Goal: Task Accomplishment & Management: Manage account settings

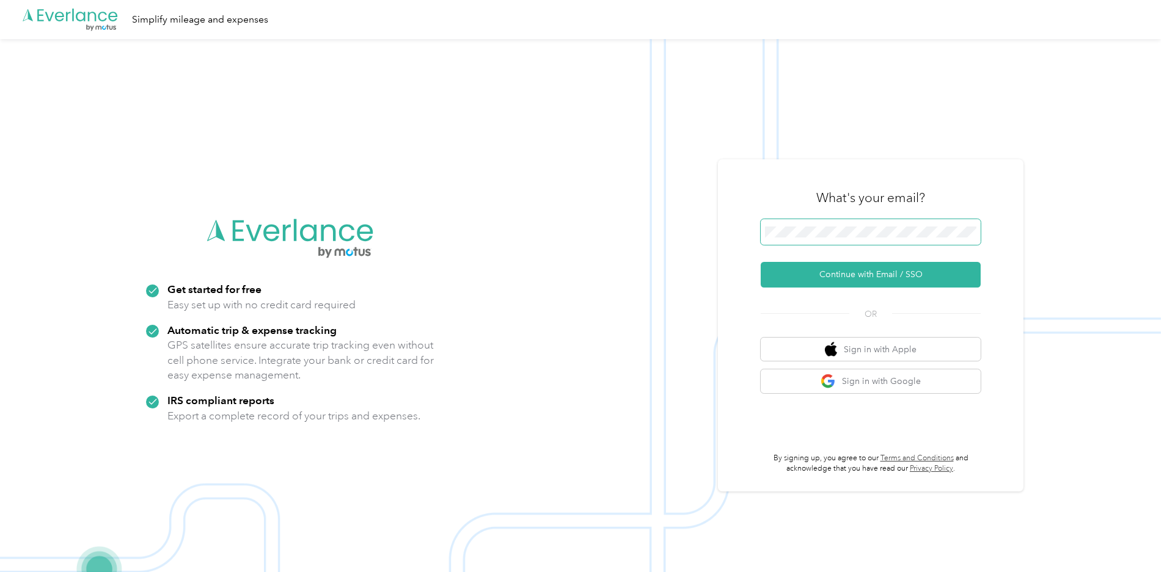
click at [842, 223] on span at bounding box center [871, 232] width 220 height 26
click at [860, 277] on button "Continue with Email / SSO" at bounding box center [871, 275] width 220 height 26
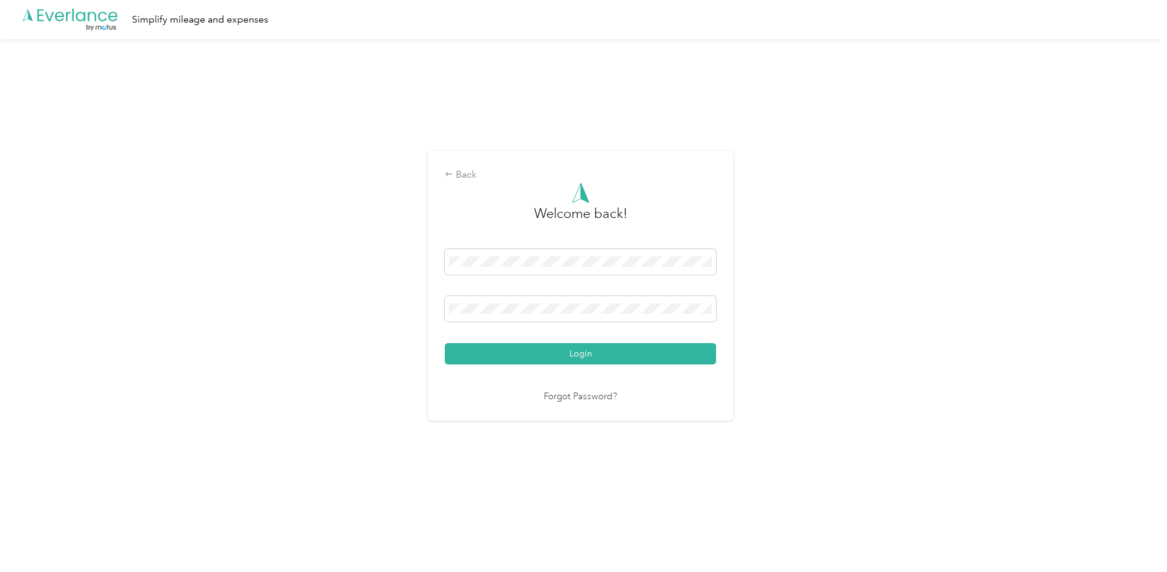
drag, startPoint x: 663, startPoint y: 352, endPoint x: 819, endPoint y: 327, distance: 157.2
click at [663, 352] on button "Login" at bounding box center [580, 353] width 271 height 21
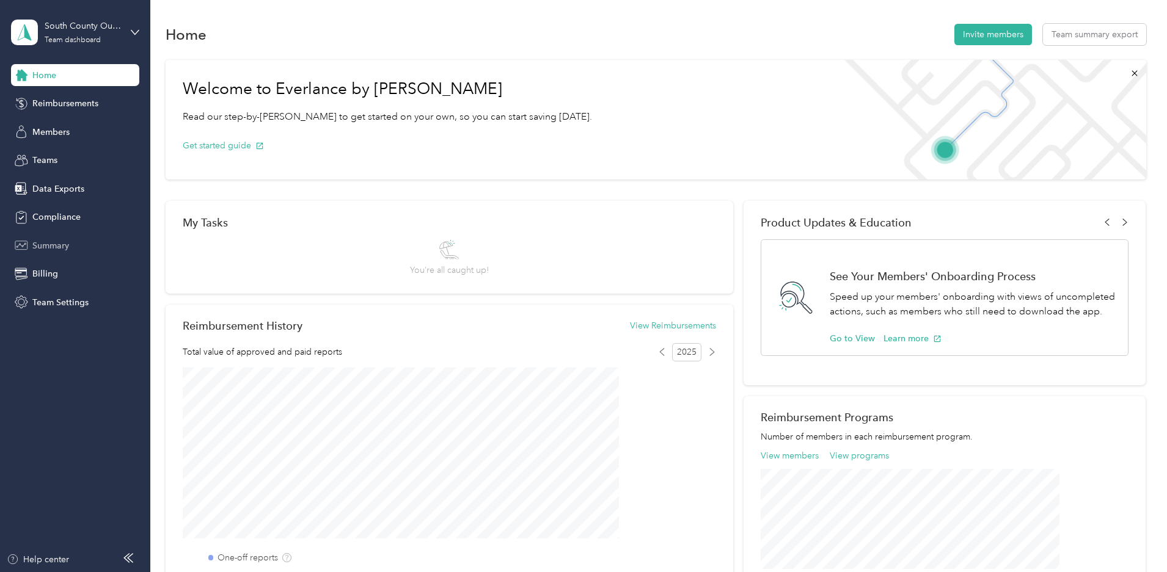
click at [53, 246] on span "Summary" at bounding box center [50, 245] width 37 height 13
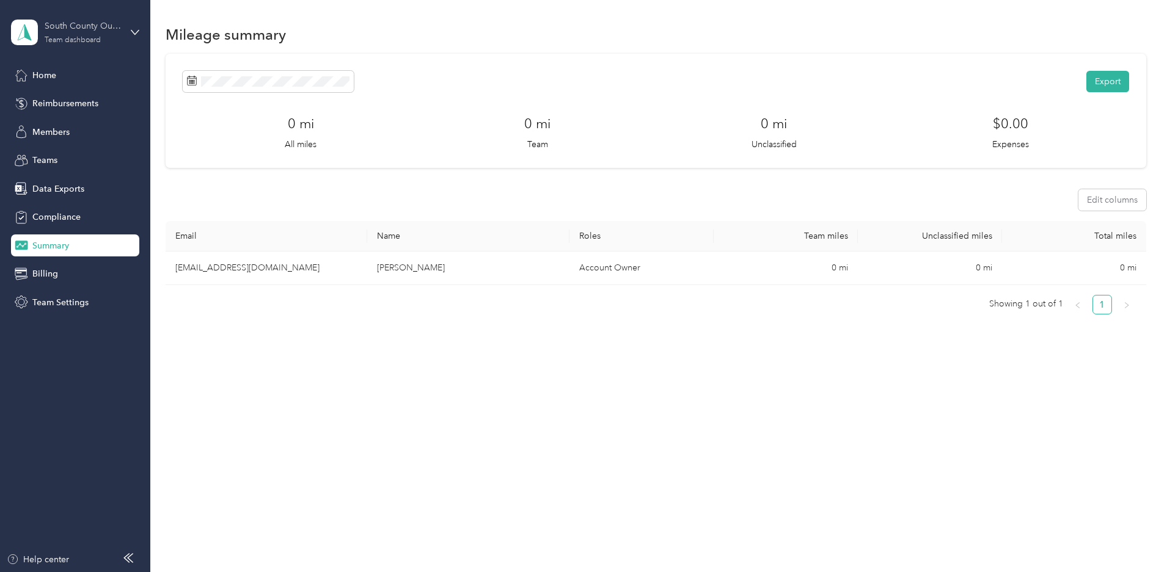
click at [92, 26] on div "South County Outreach" at bounding box center [83, 26] width 76 height 13
click at [93, 126] on div "Personal dashboard" at bounding box center [60, 128] width 77 height 13
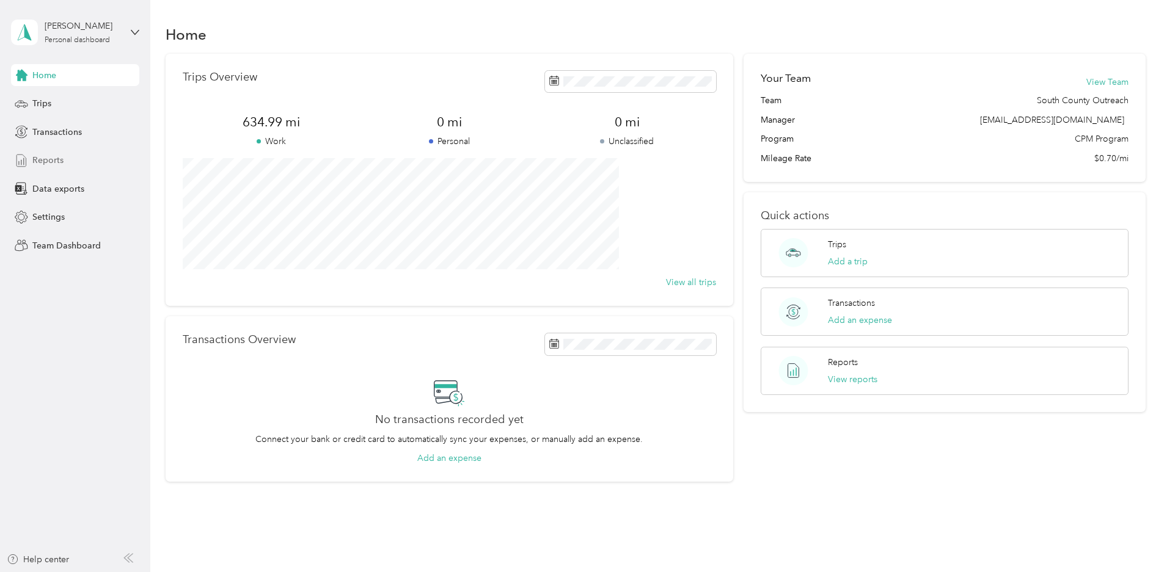
click at [67, 157] on div "Reports" at bounding box center [75, 161] width 128 height 22
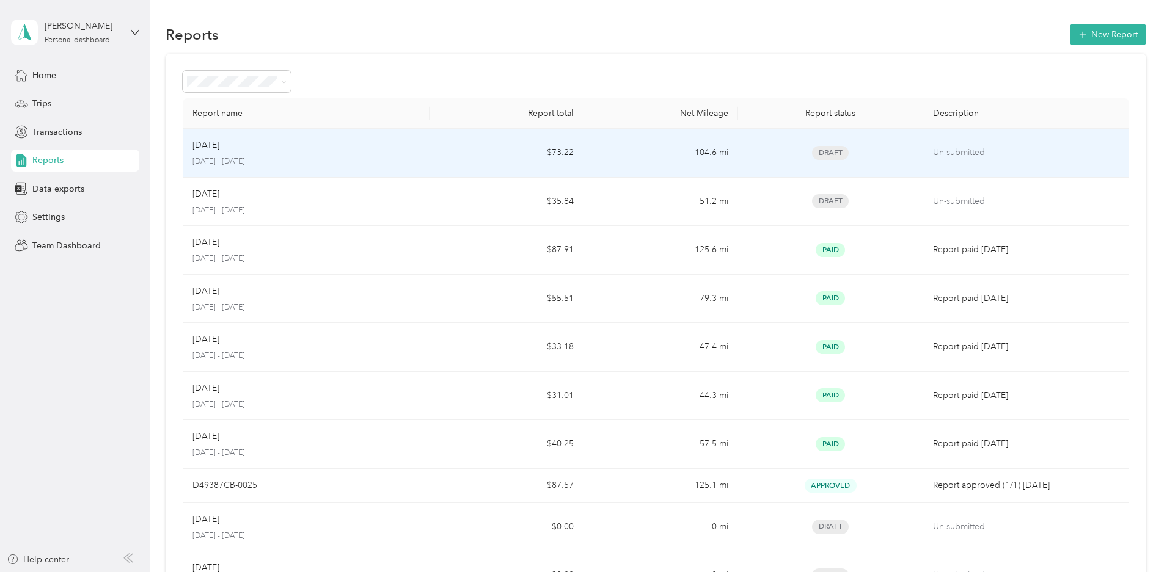
click at [420, 145] on div "[DATE]" at bounding box center [305, 145] width 227 height 13
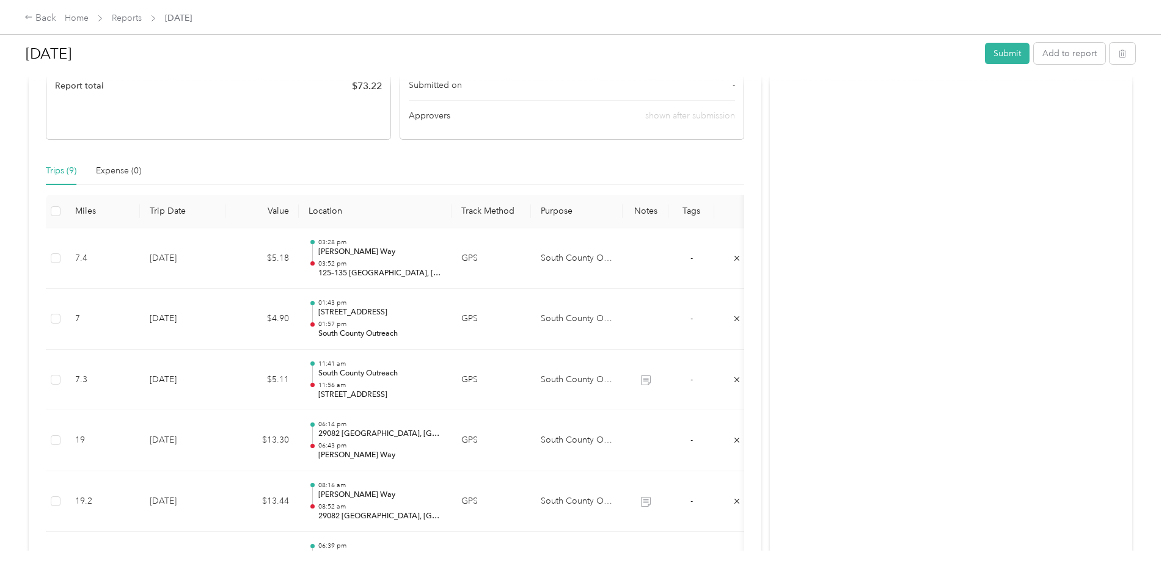
scroll to position [244, 0]
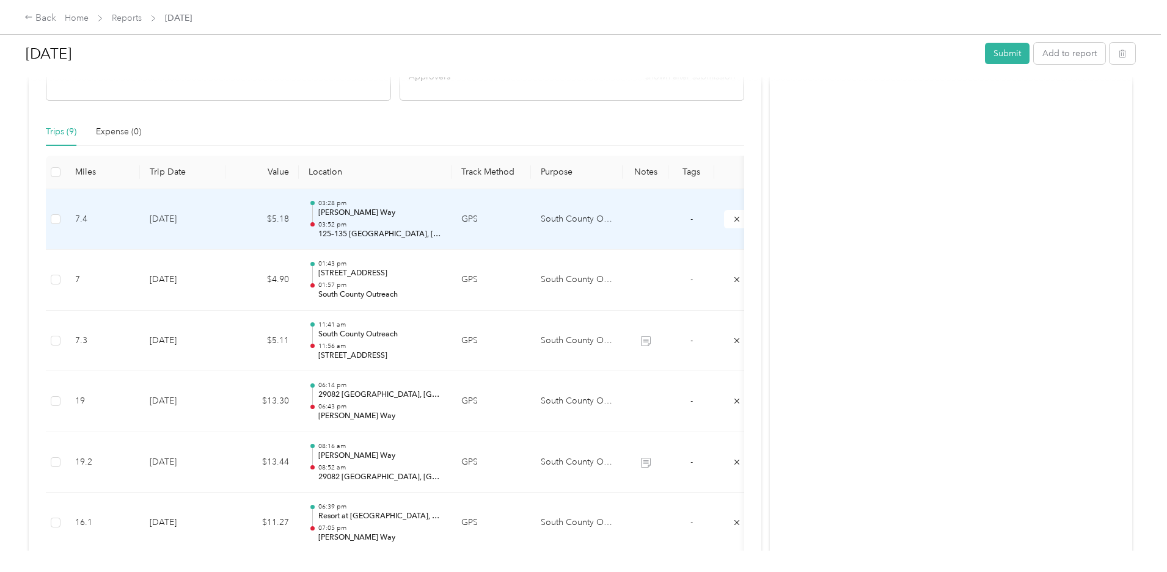
click at [442, 209] on p "[PERSON_NAME] Way" at bounding box center [379, 213] width 123 height 11
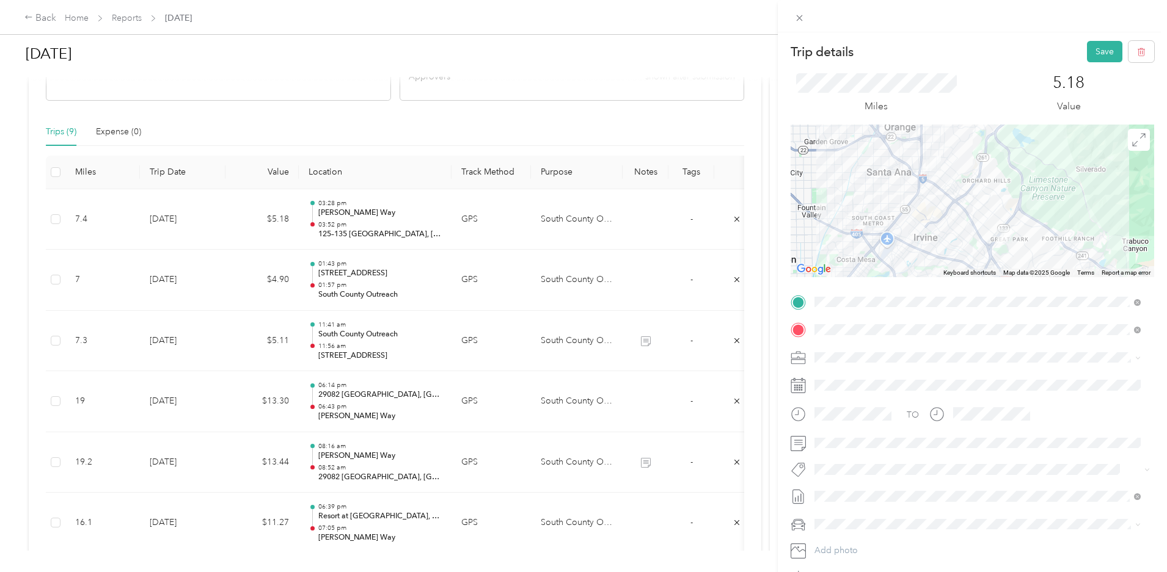
click at [308, 283] on div "Trip details Save This trip cannot be edited because it is either under review,…" at bounding box center [583, 286] width 1167 height 572
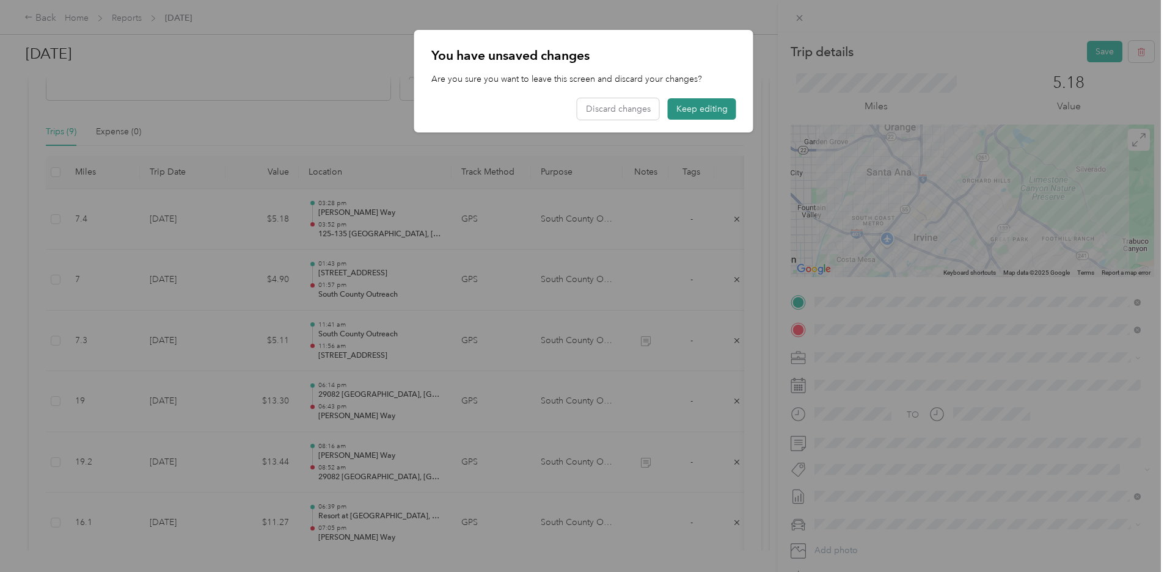
click at [700, 111] on button "Keep editing" at bounding box center [702, 108] width 68 height 21
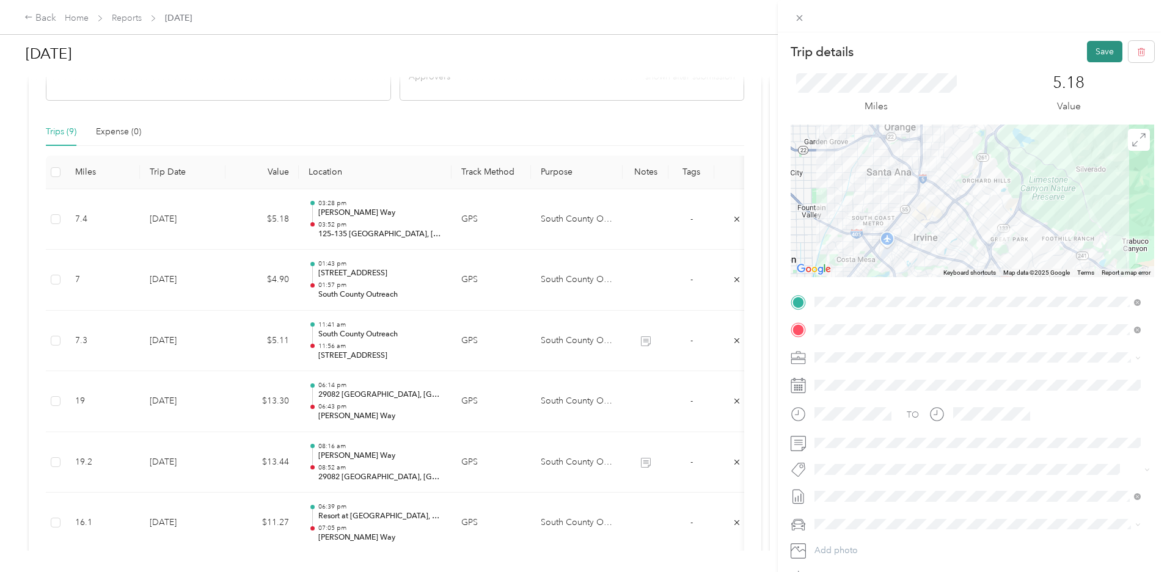
click at [1090, 55] on button "Save" at bounding box center [1104, 51] width 35 height 21
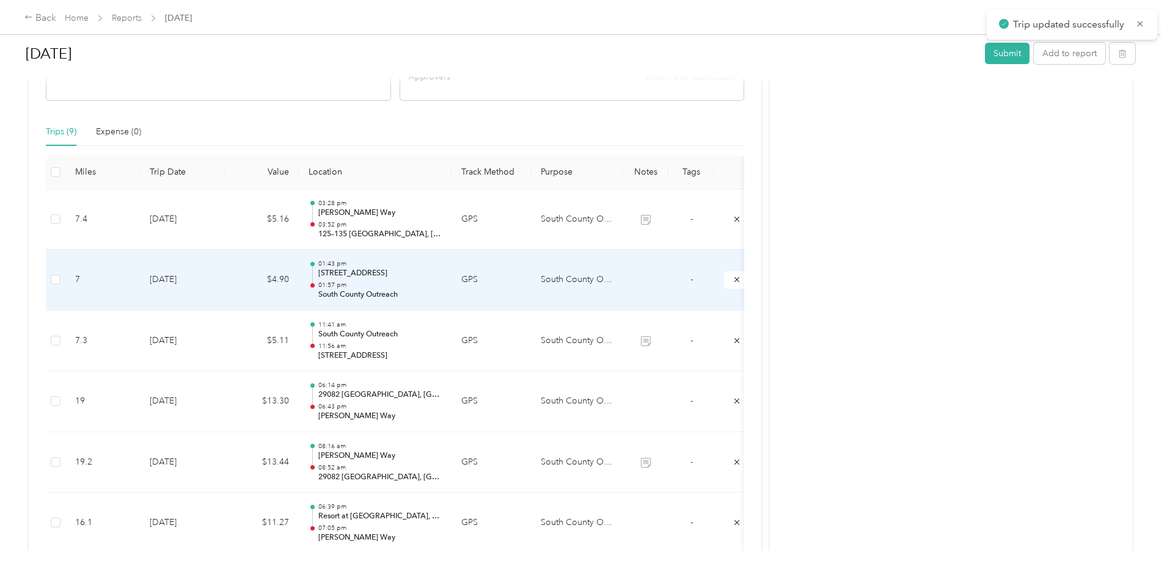
click at [299, 290] on td "$4.90" at bounding box center [261, 280] width 73 height 61
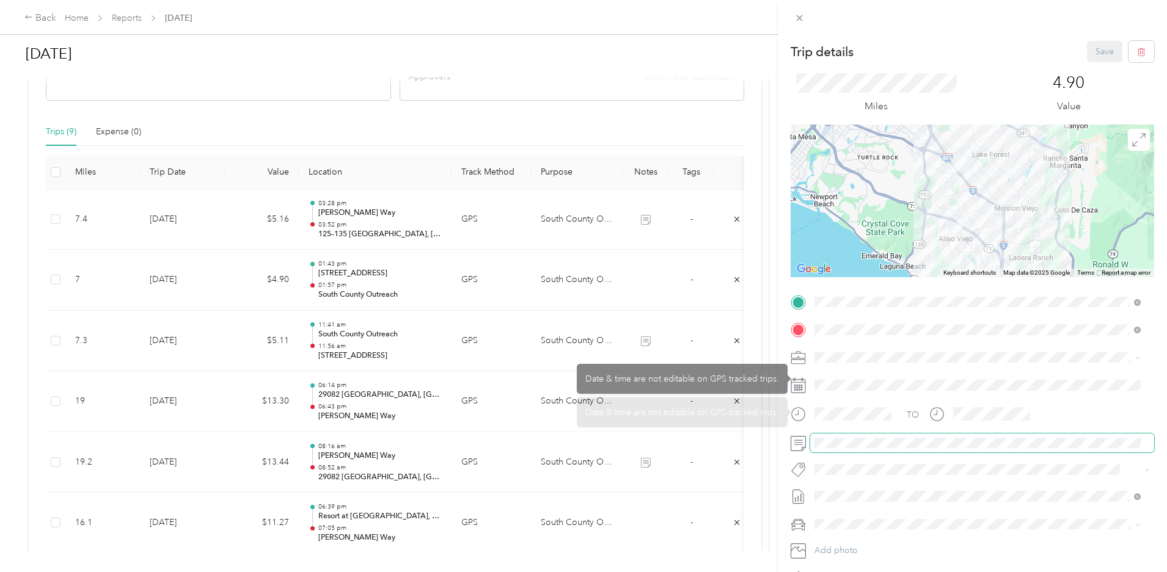
click at [849, 449] on span at bounding box center [982, 444] width 344 height 20
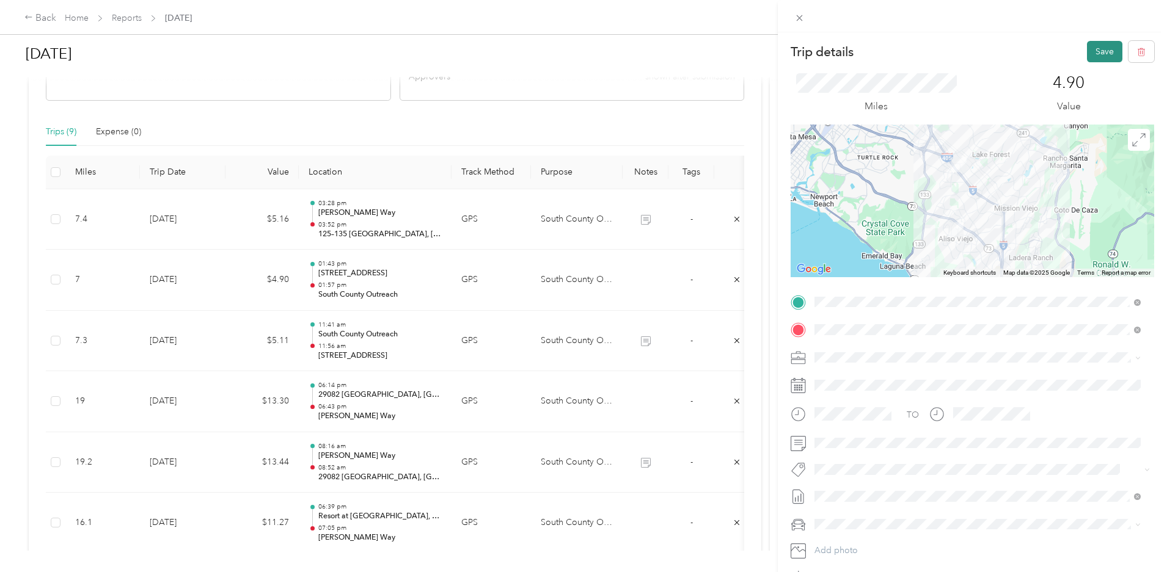
click at [1101, 53] on button "Save" at bounding box center [1104, 51] width 35 height 21
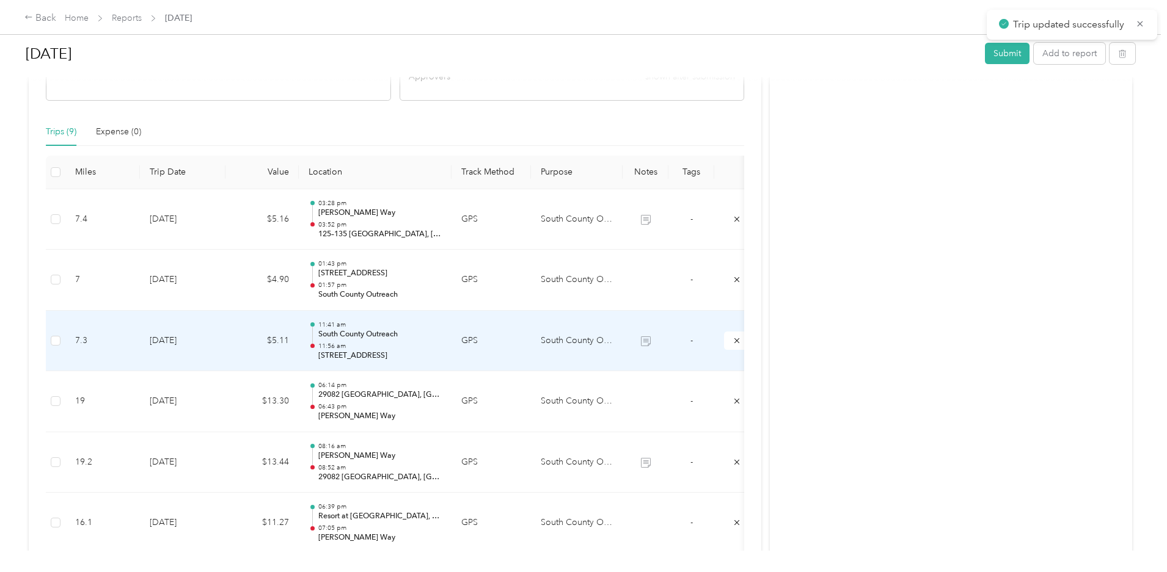
click at [442, 330] on p "South County Outreach" at bounding box center [379, 334] width 123 height 11
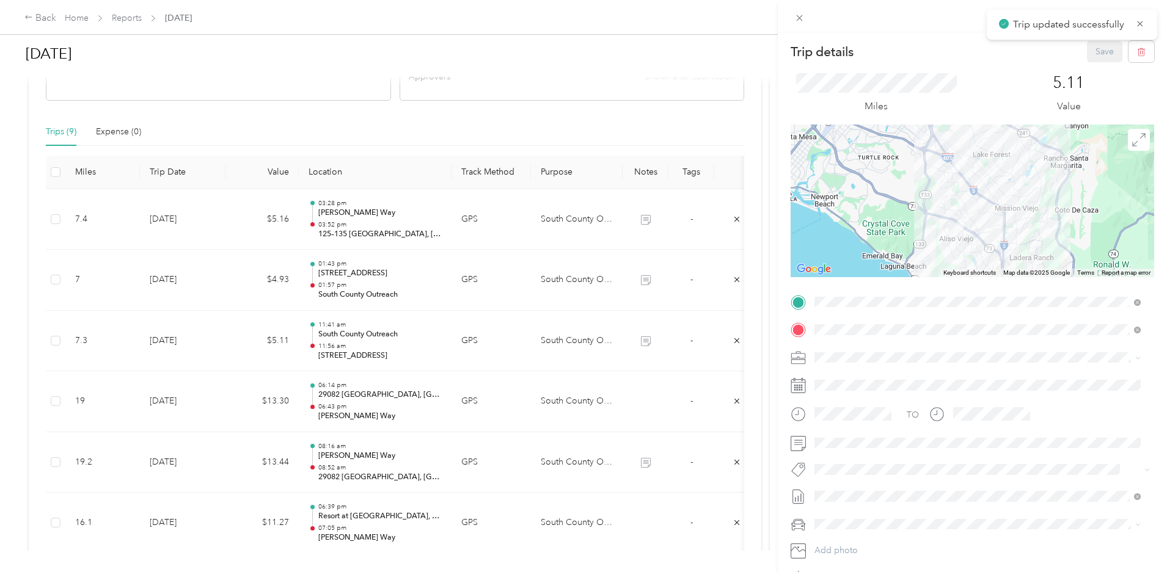
click at [539, 396] on div "Trip details Save This trip cannot be edited because it is either under review,…" at bounding box center [583, 286] width 1167 height 572
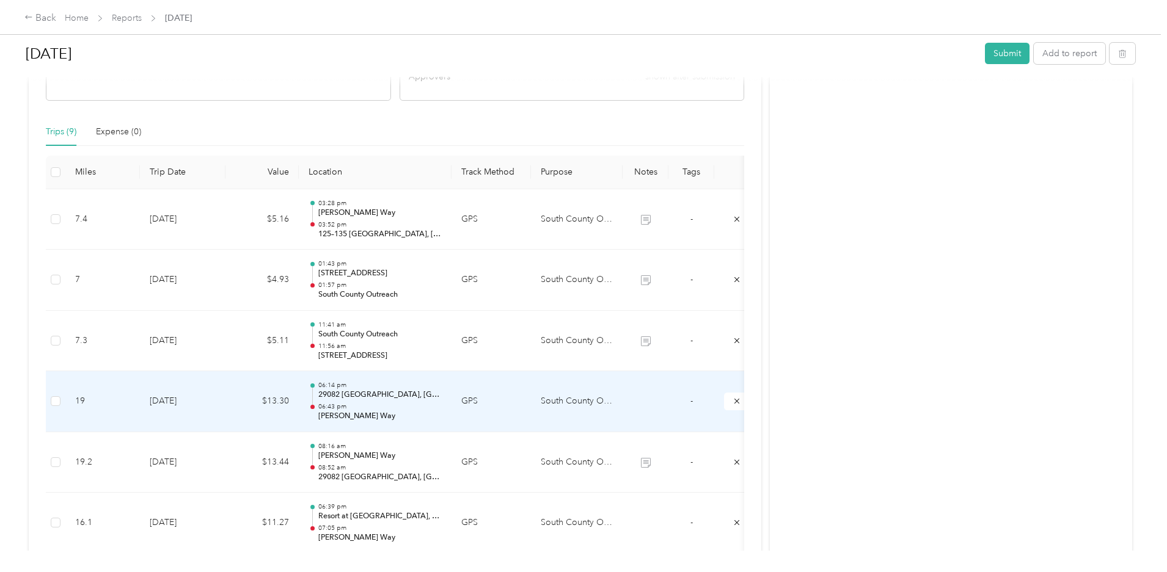
click at [442, 395] on p "29082 [GEOGRAPHIC_DATA], [GEOGRAPHIC_DATA], [GEOGRAPHIC_DATA], [GEOGRAPHIC_DATA]" at bounding box center [379, 395] width 123 height 11
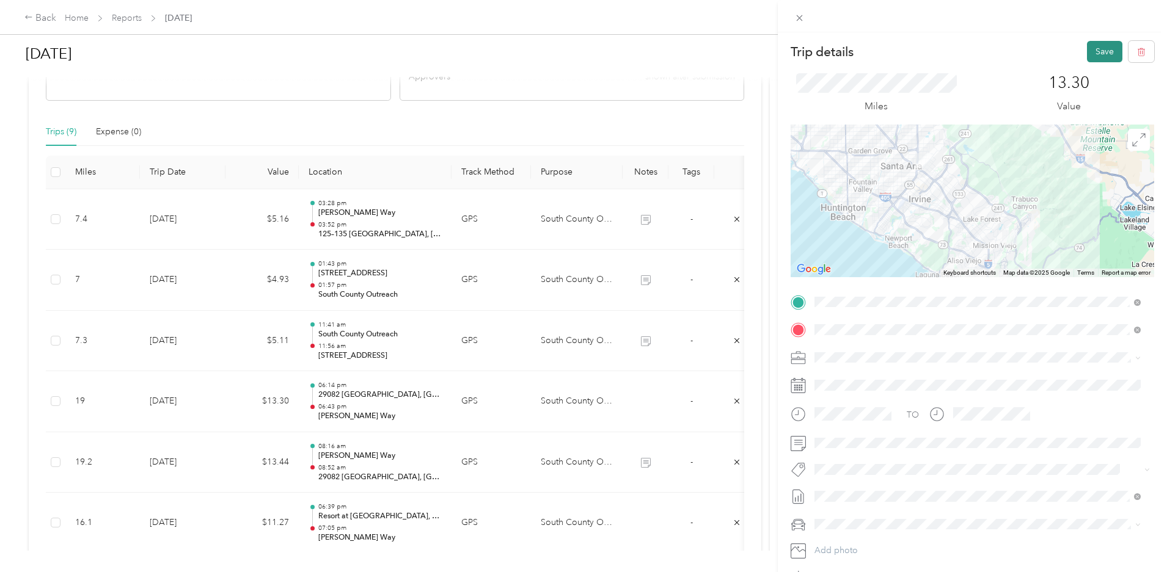
click at [1100, 51] on button "Save" at bounding box center [1104, 51] width 35 height 21
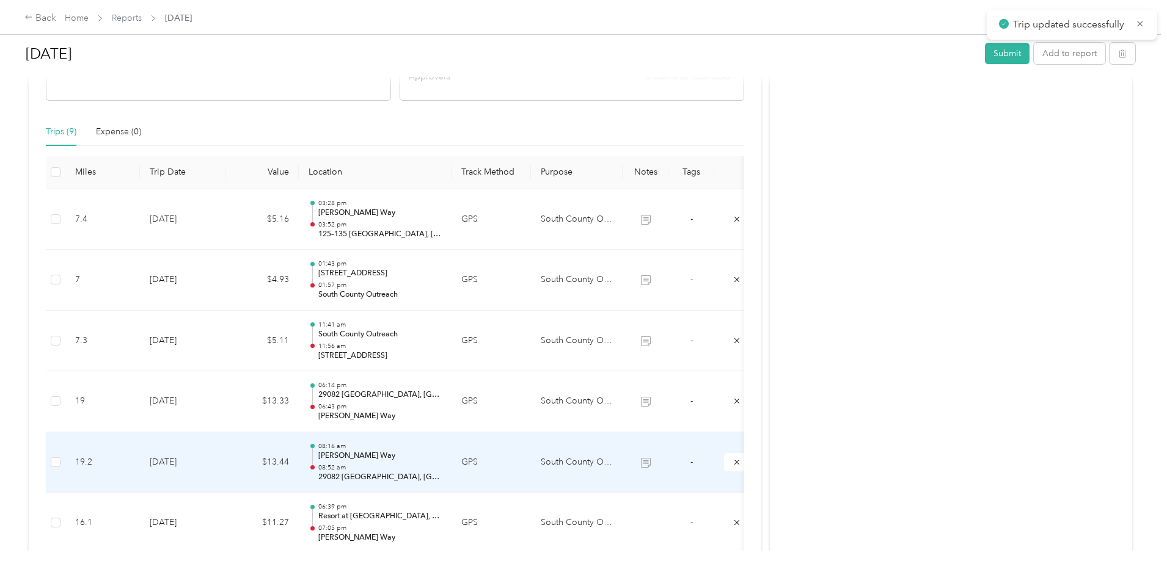
click at [442, 467] on p "08:52 am" at bounding box center [379, 468] width 123 height 9
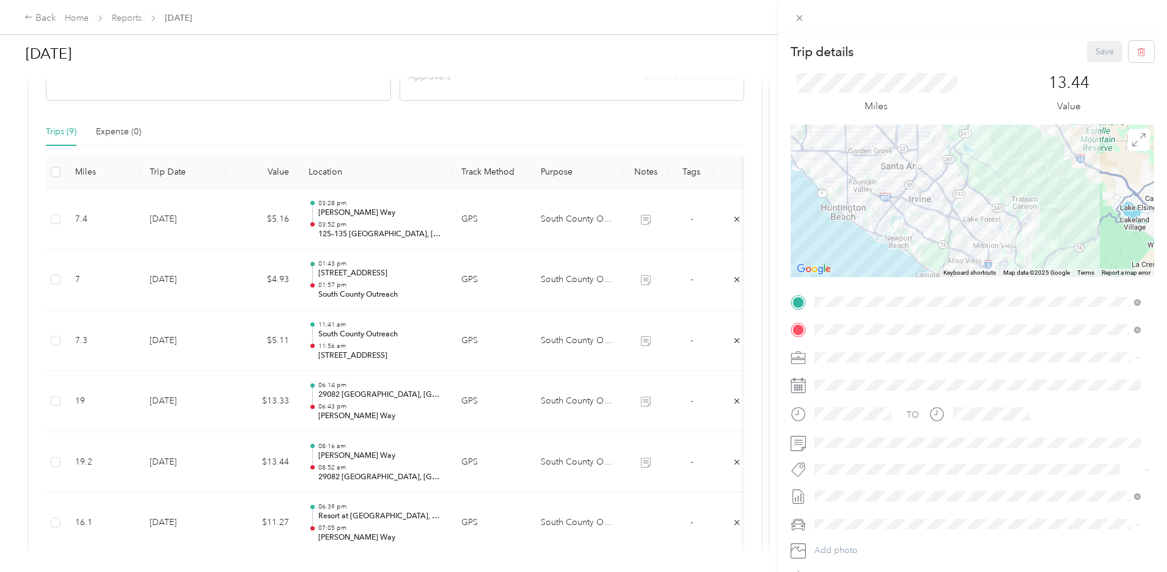
click at [531, 528] on div "Trip details Save This trip cannot be edited because it is either under review,…" at bounding box center [583, 286] width 1167 height 572
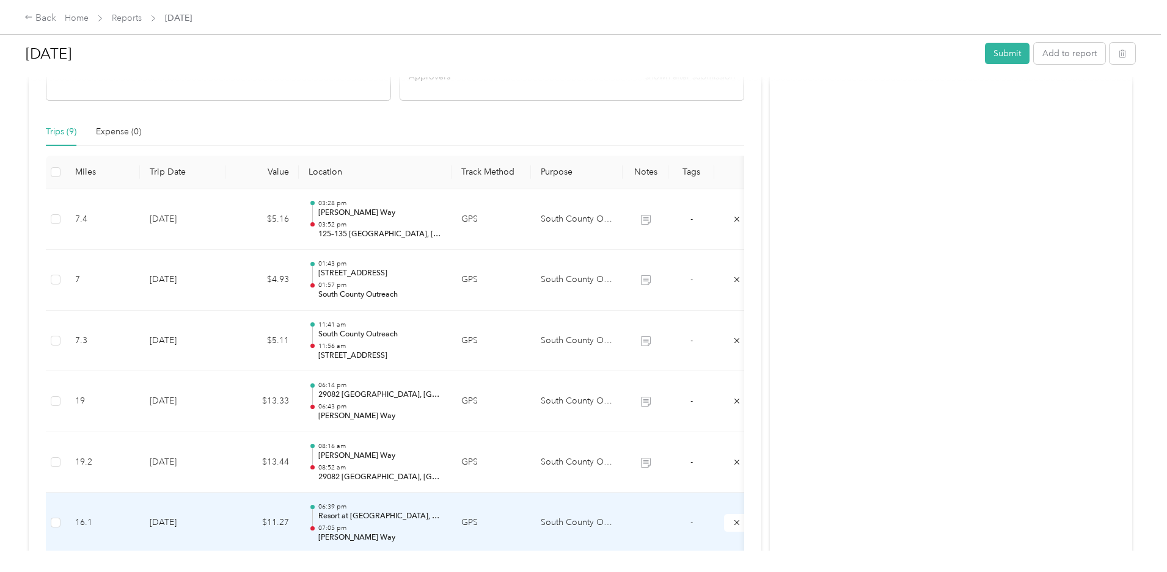
click at [442, 520] on p "Resort at [GEOGRAPHIC_DATA], [GEOGRAPHIC_DATA], [GEOGRAPHIC_DATA], [GEOGRAPHIC_…" at bounding box center [379, 516] width 123 height 11
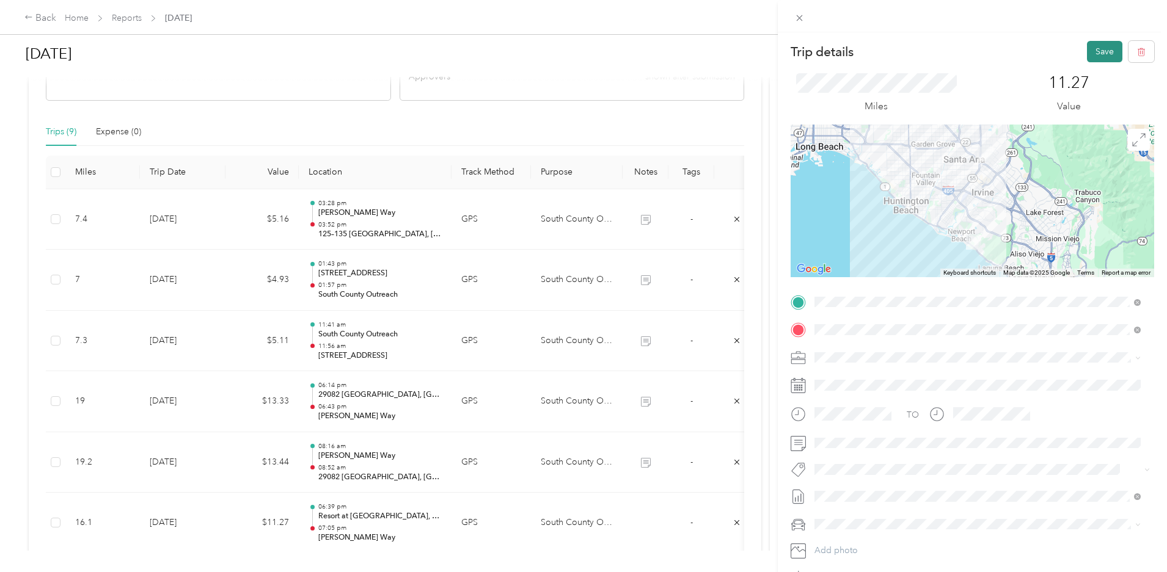
click at [1104, 49] on button "Save" at bounding box center [1104, 51] width 35 height 21
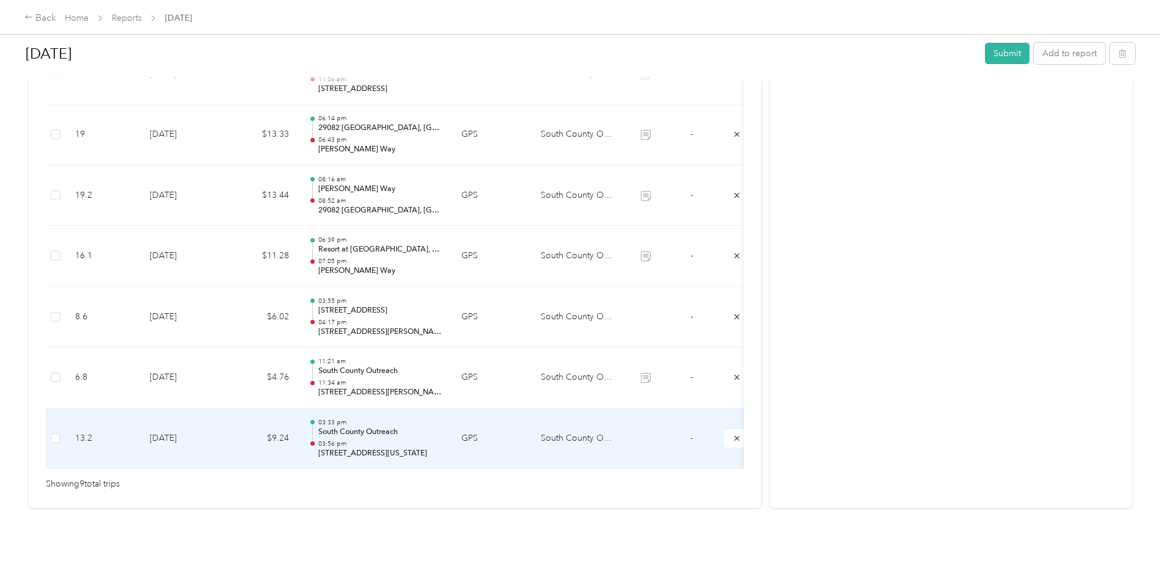
scroll to position [530, 0]
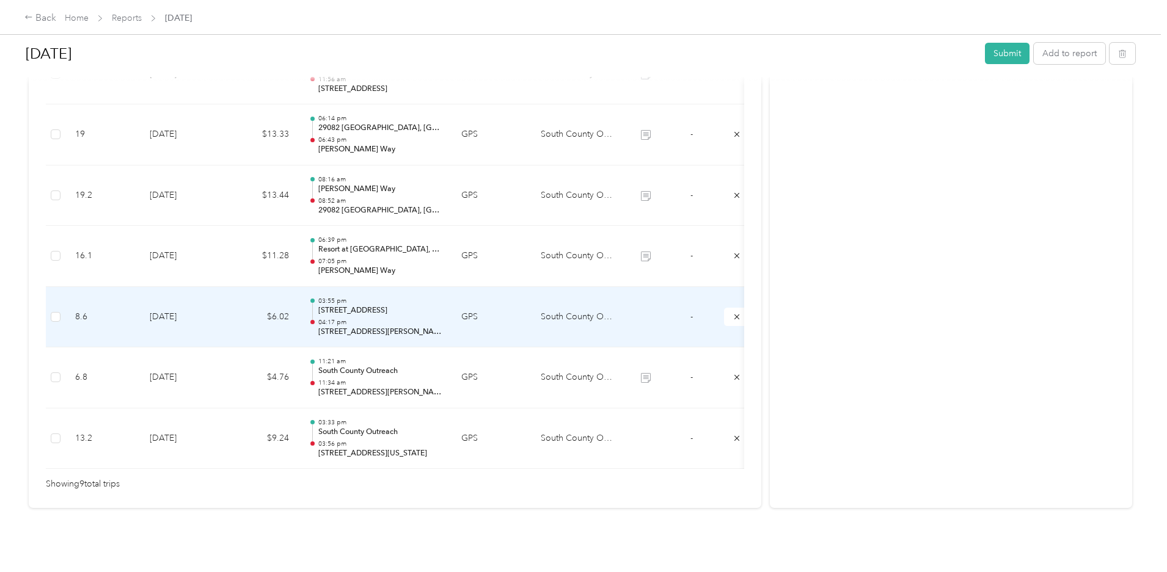
click at [442, 318] on p "04:17 pm" at bounding box center [379, 322] width 123 height 9
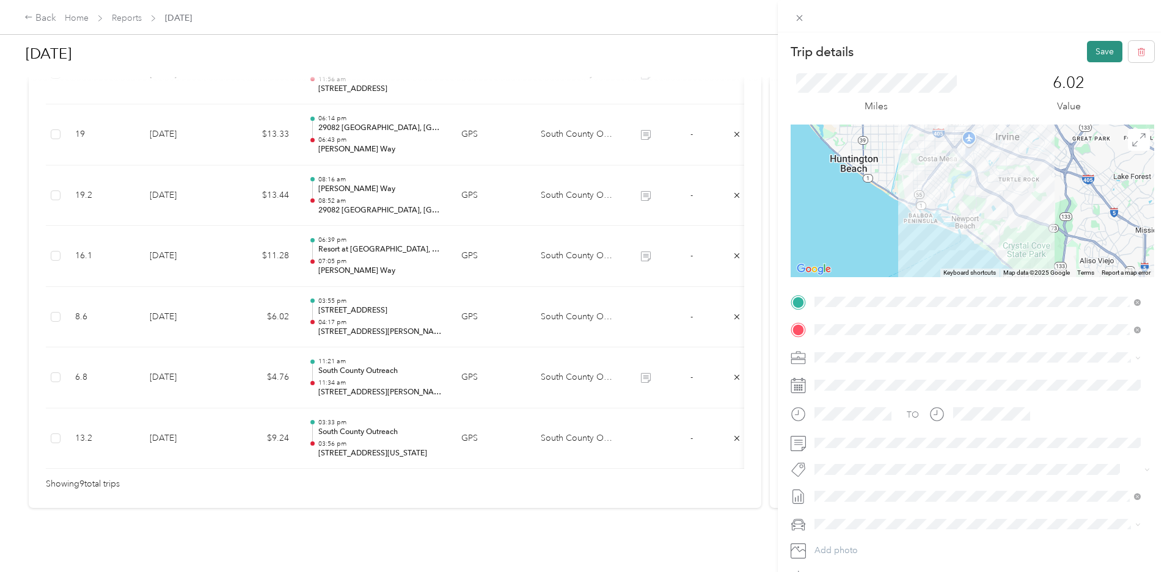
click at [1090, 54] on button "Save" at bounding box center [1104, 51] width 35 height 21
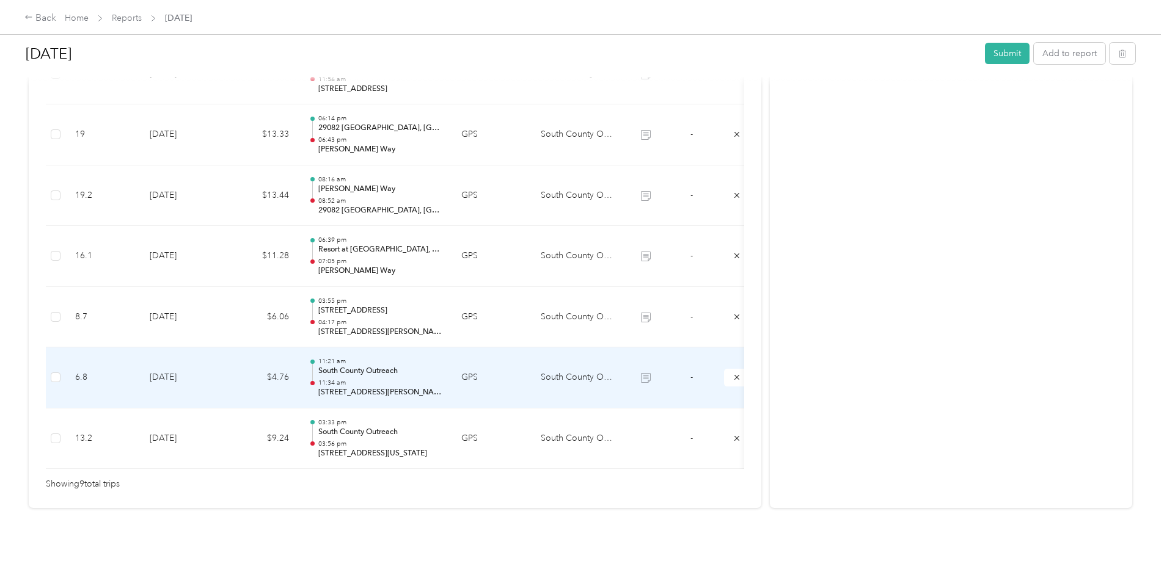
click at [442, 366] on p "South County Outreach" at bounding box center [379, 371] width 123 height 11
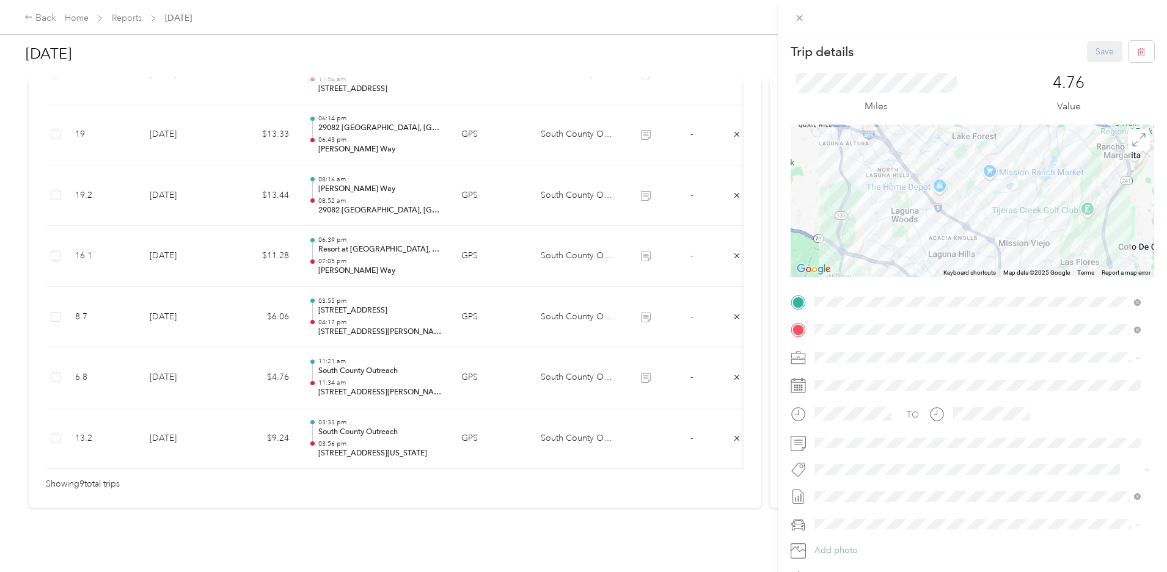
click at [530, 415] on div "Trip details Save This trip cannot be edited because it is either under review,…" at bounding box center [583, 286] width 1167 height 572
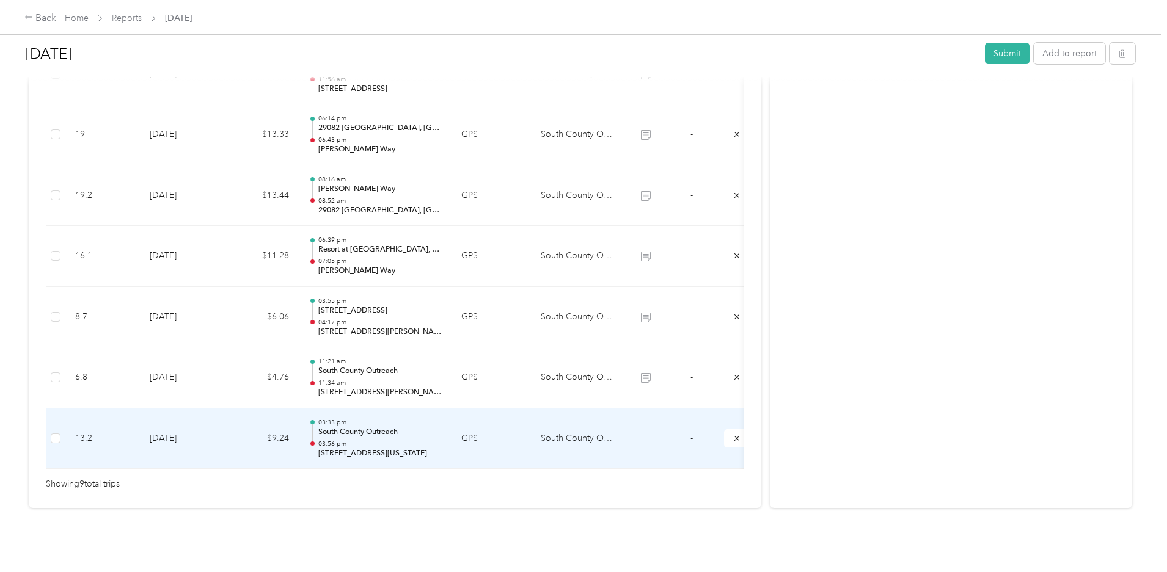
click at [442, 420] on div "03:33 pm [GEOGRAPHIC_DATA] Outreach 03:56 pm [STREET_ADDRESS][US_STATE]" at bounding box center [379, 438] width 123 height 41
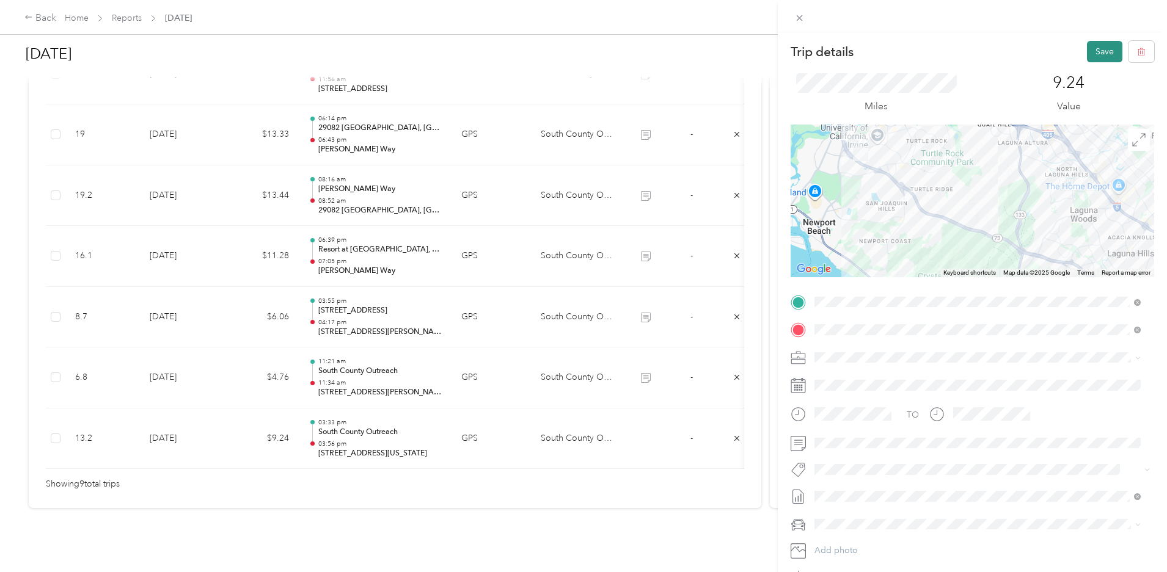
click at [1106, 48] on button "Save" at bounding box center [1104, 51] width 35 height 21
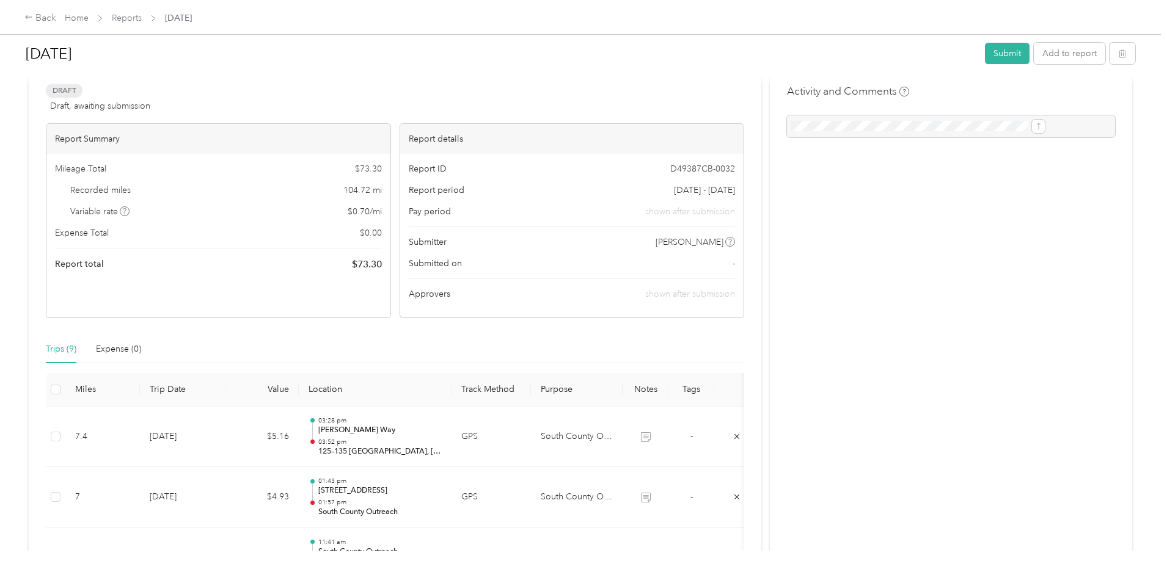
scroll to position [0, 0]
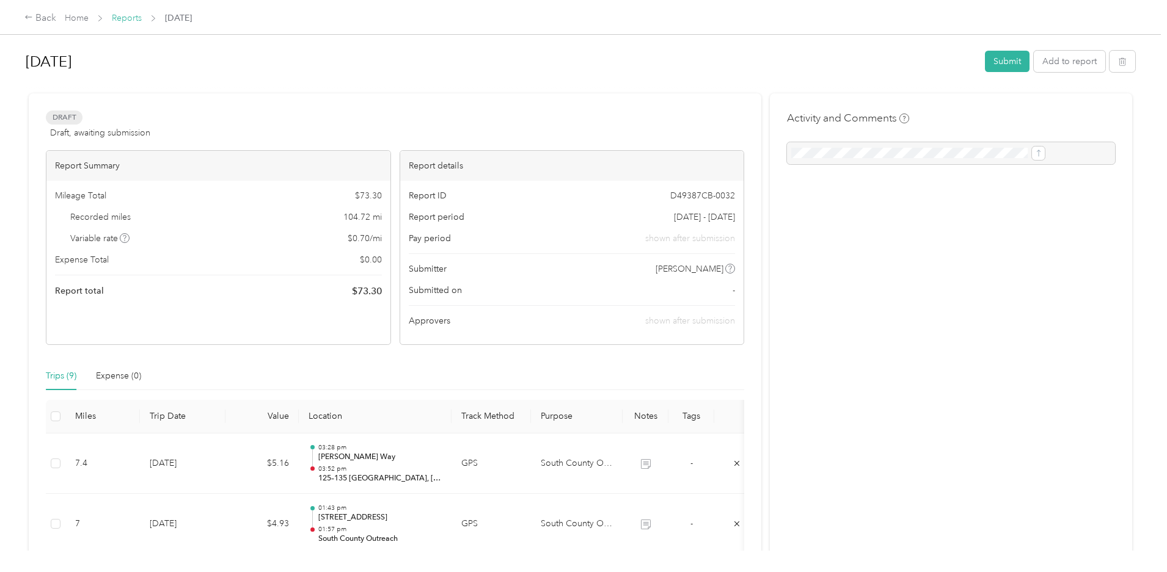
click at [142, 18] on link "Reports" at bounding box center [127, 18] width 30 height 10
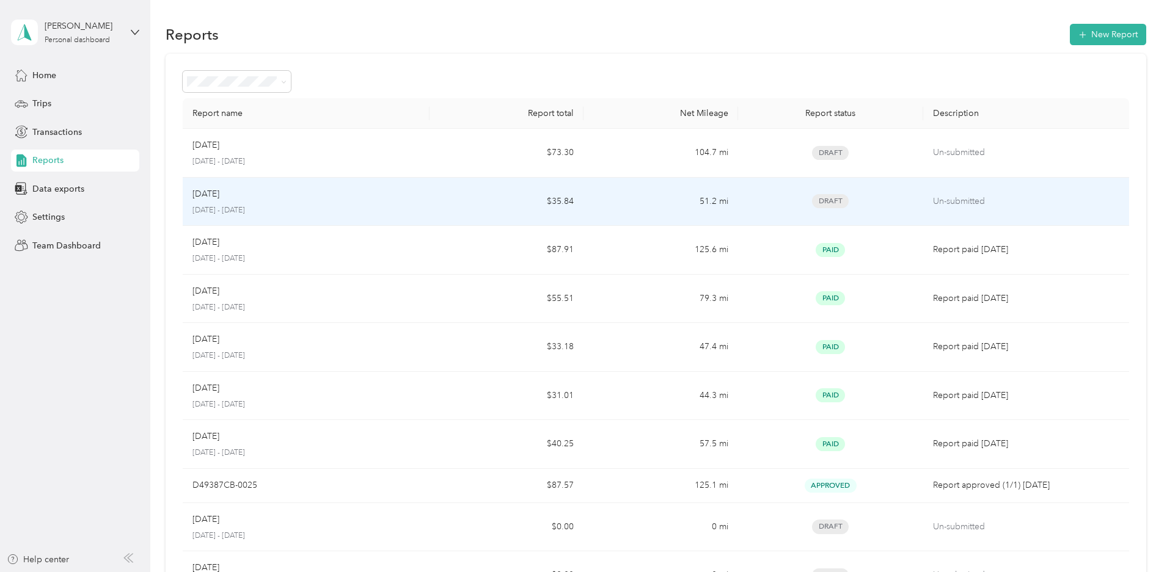
click at [392, 208] on p "[DATE] - [DATE]" at bounding box center [305, 210] width 227 height 11
click at [501, 207] on td "$35.84" at bounding box center [506, 202] width 154 height 49
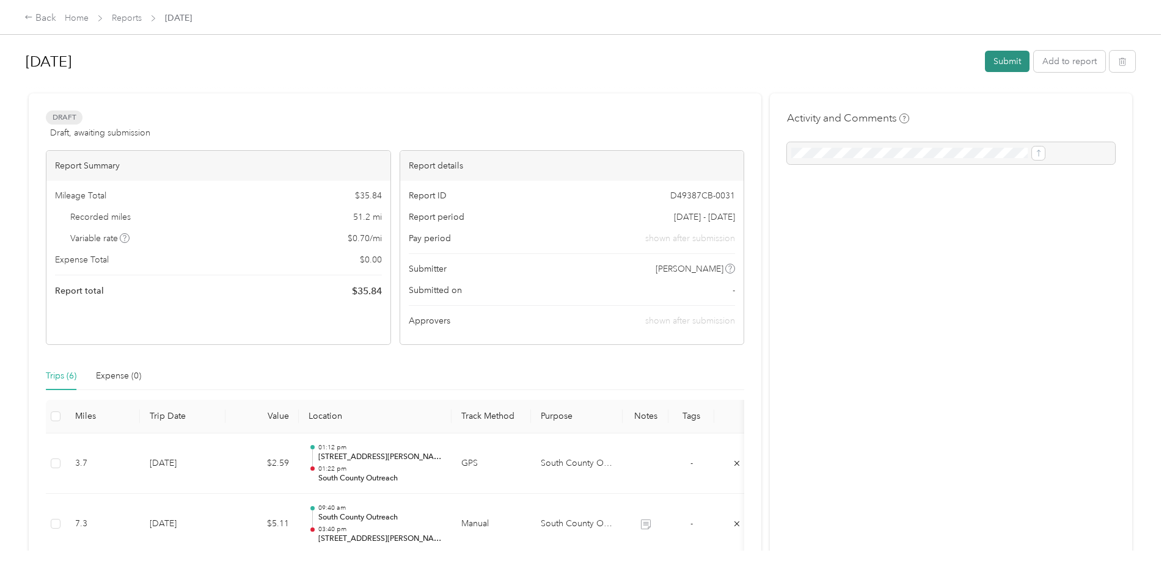
click at [985, 67] on button "Submit" at bounding box center [1007, 61] width 45 height 21
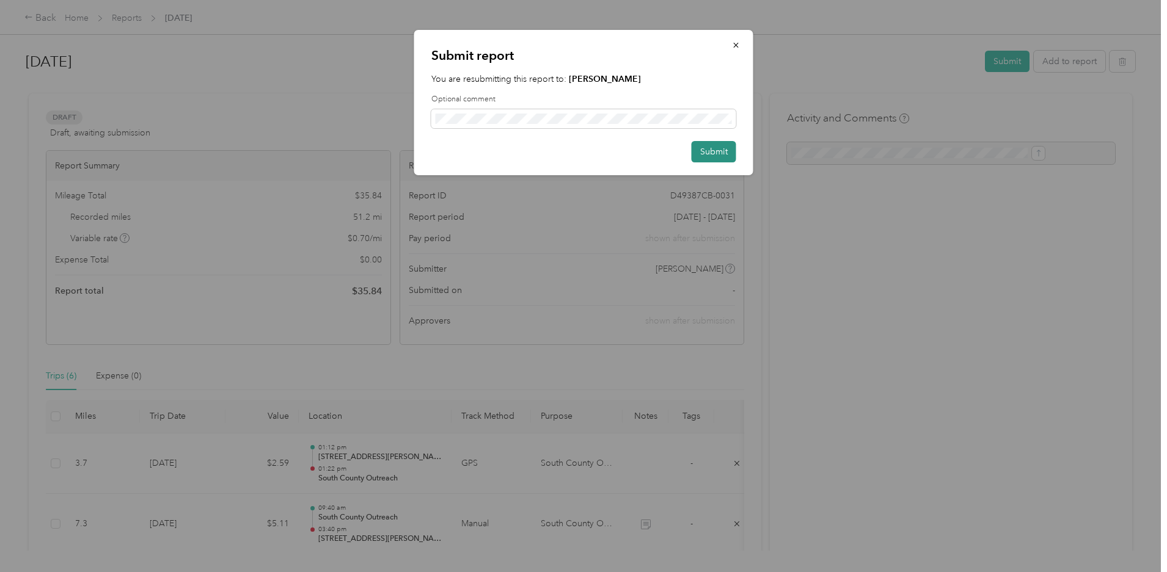
click at [720, 148] on button "Submit" at bounding box center [713, 151] width 45 height 21
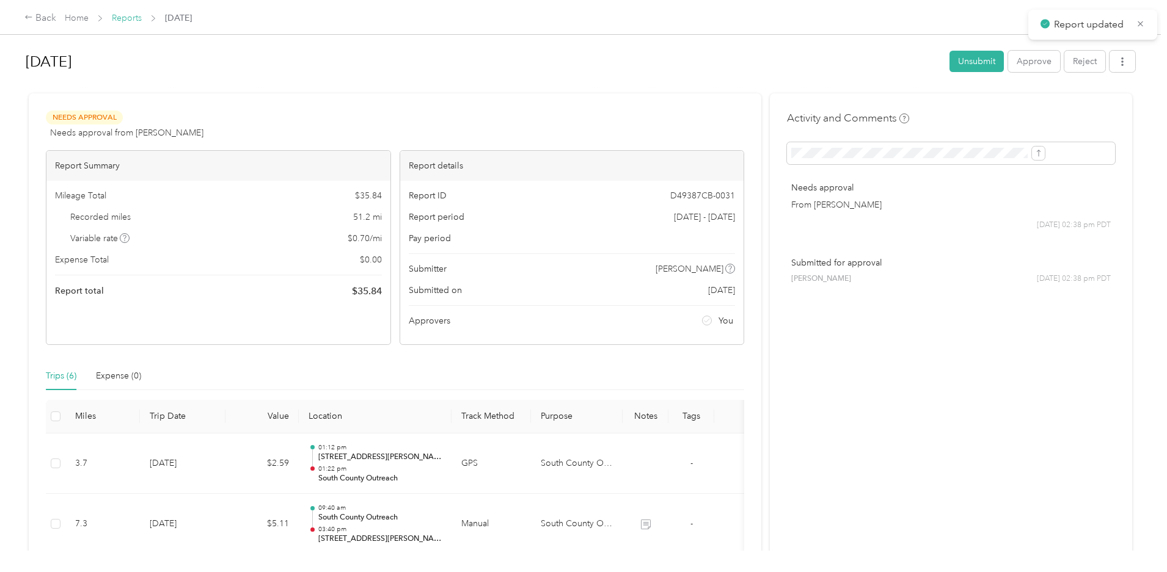
click at [142, 15] on link "Reports" at bounding box center [127, 18] width 30 height 10
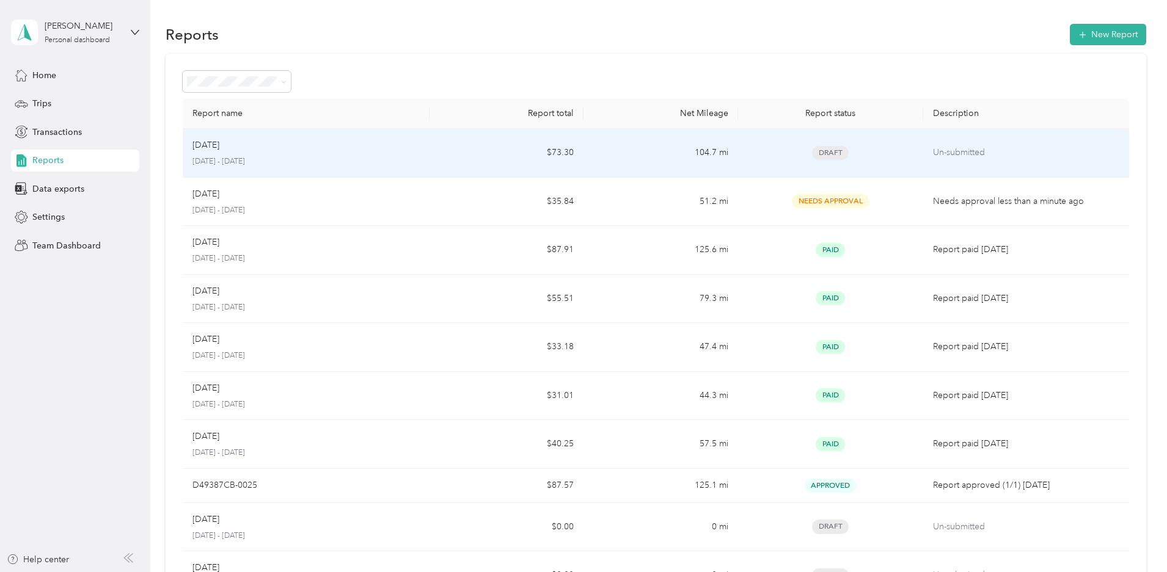
click at [644, 153] on td "104.7 mi" at bounding box center [660, 153] width 154 height 49
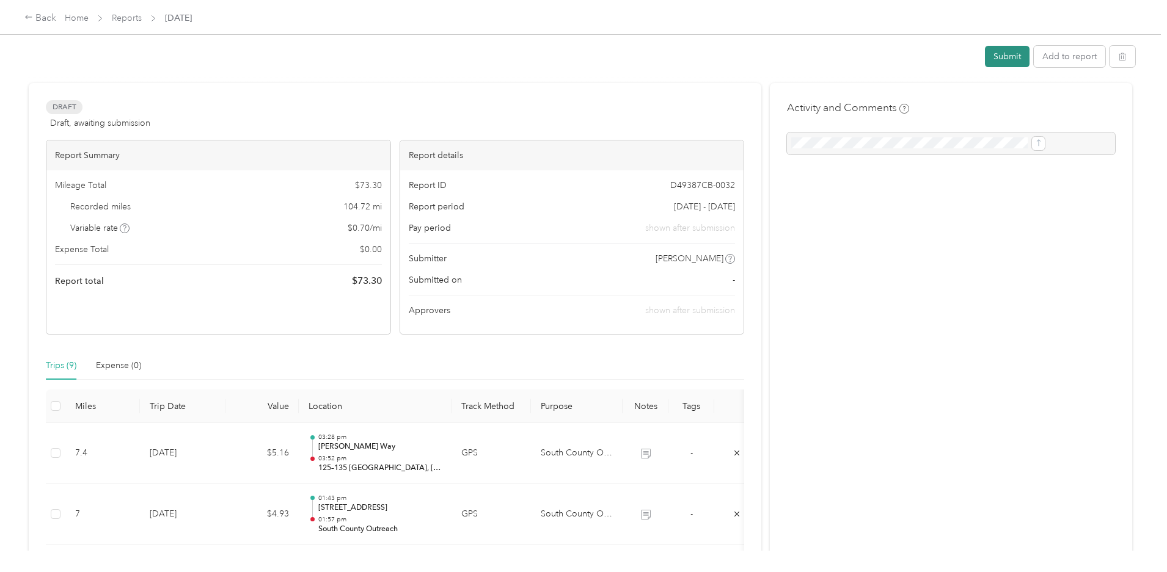
click at [985, 56] on button "Submit" at bounding box center [1007, 56] width 45 height 21
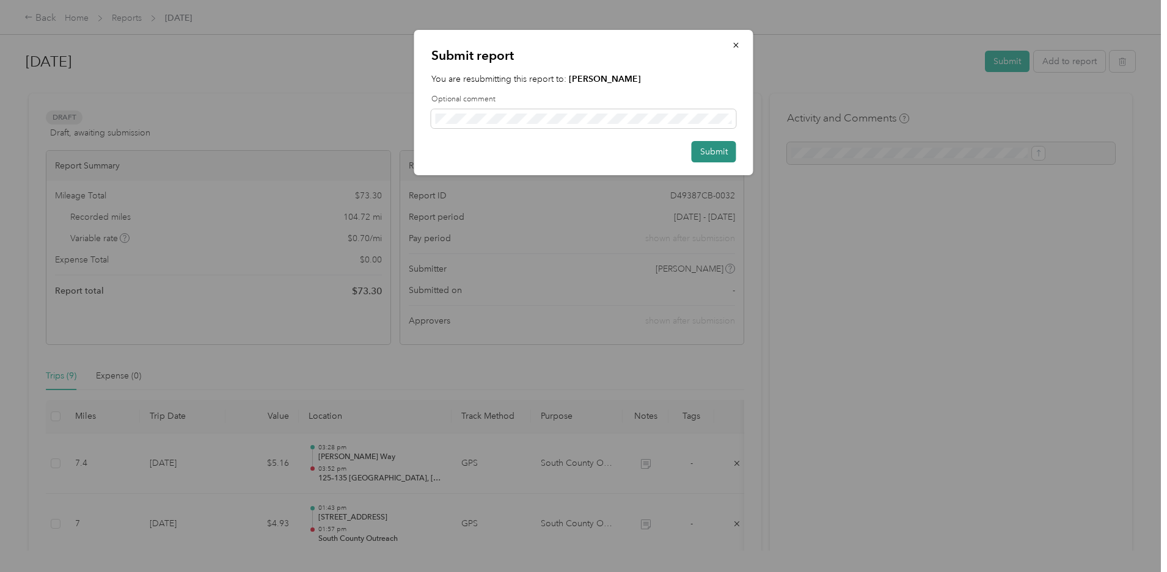
click at [696, 155] on button "Submit" at bounding box center [713, 151] width 45 height 21
